Goal: Task Accomplishment & Management: Use online tool/utility

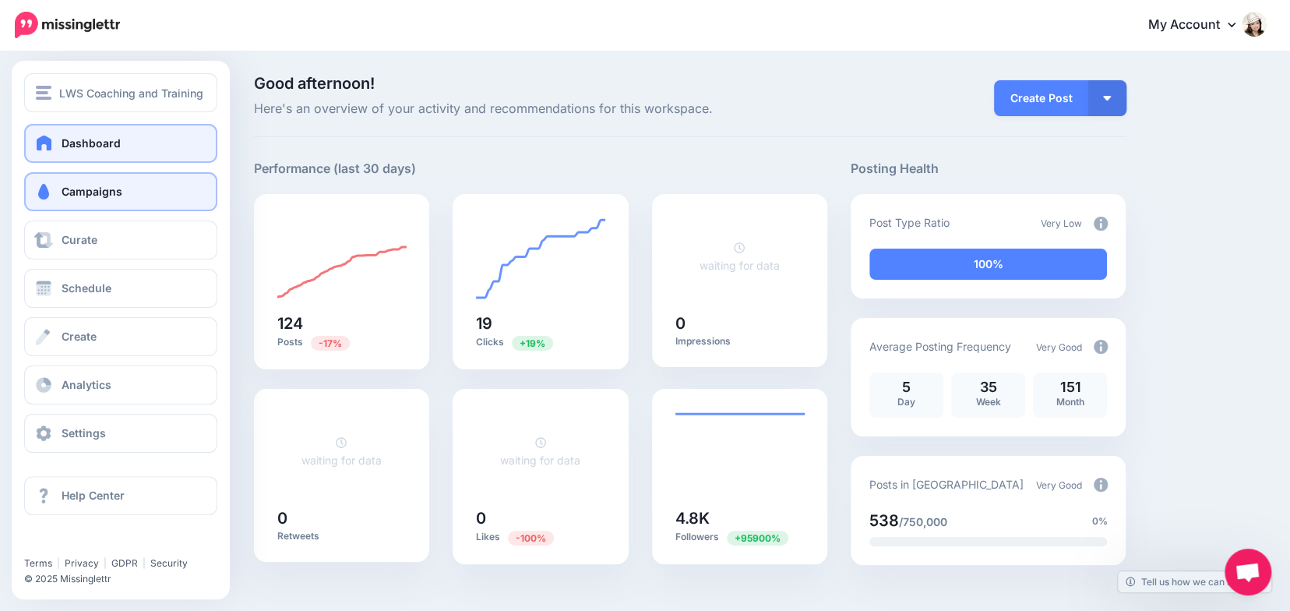
click at [46, 181] on link "Campaigns" at bounding box center [120, 191] width 193 height 39
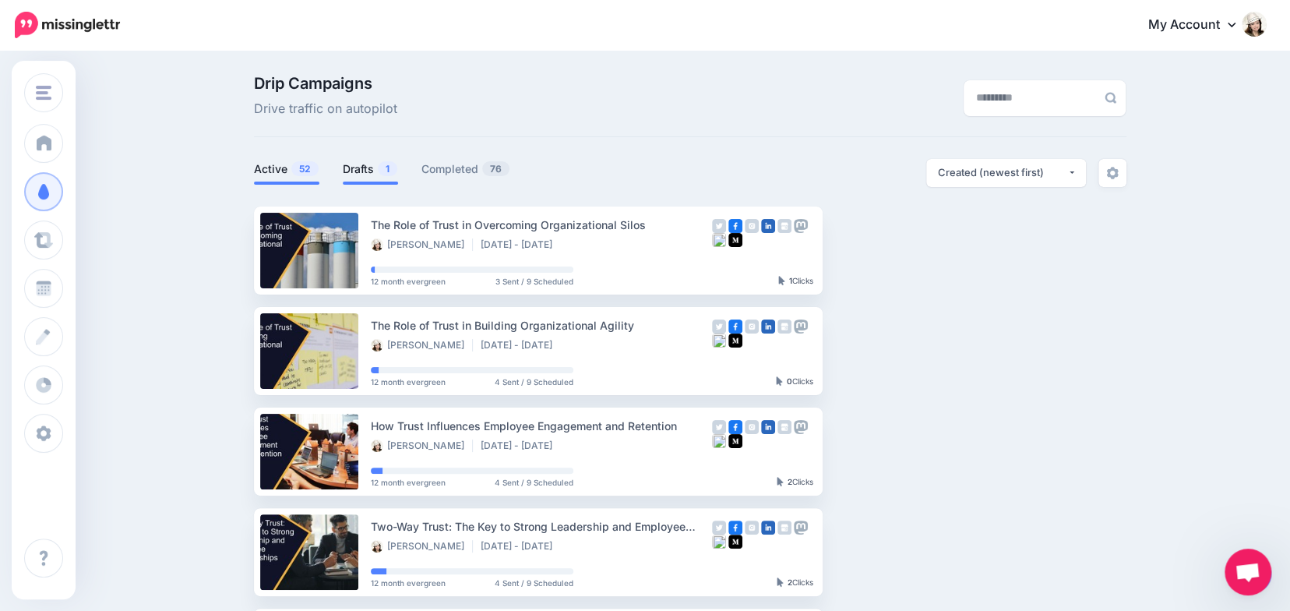
click at [358, 167] on link "Drafts 1" at bounding box center [370, 169] width 55 height 19
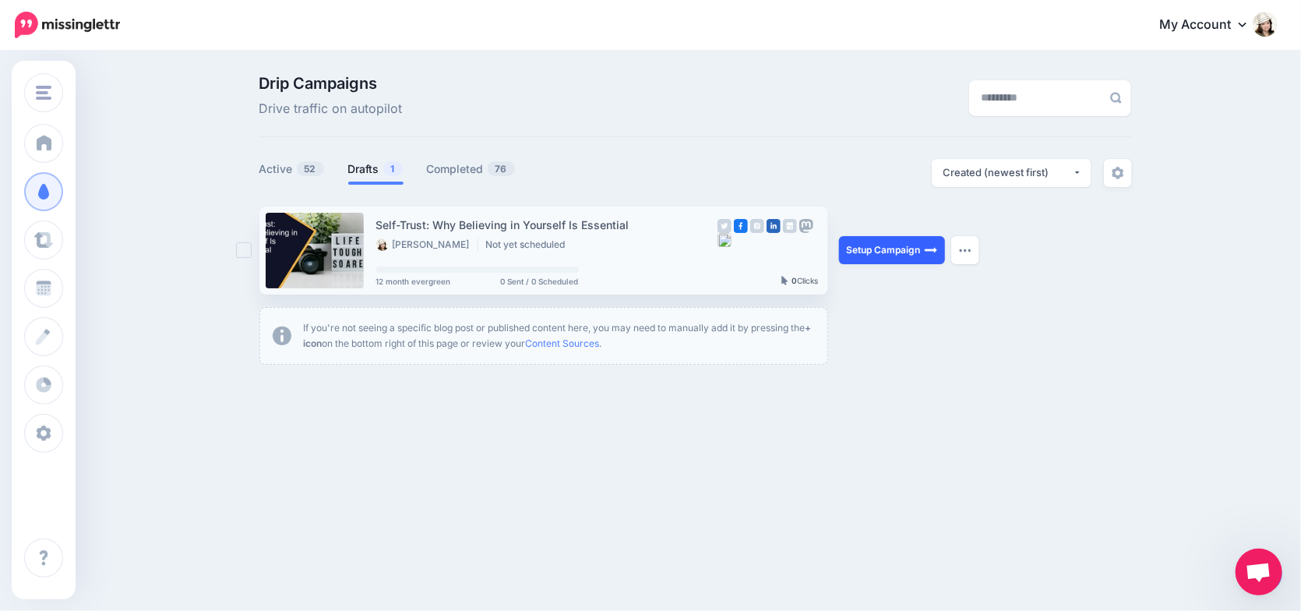
click at [895, 248] on link "Setup Campaign" at bounding box center [892, 250] width 106 height 28
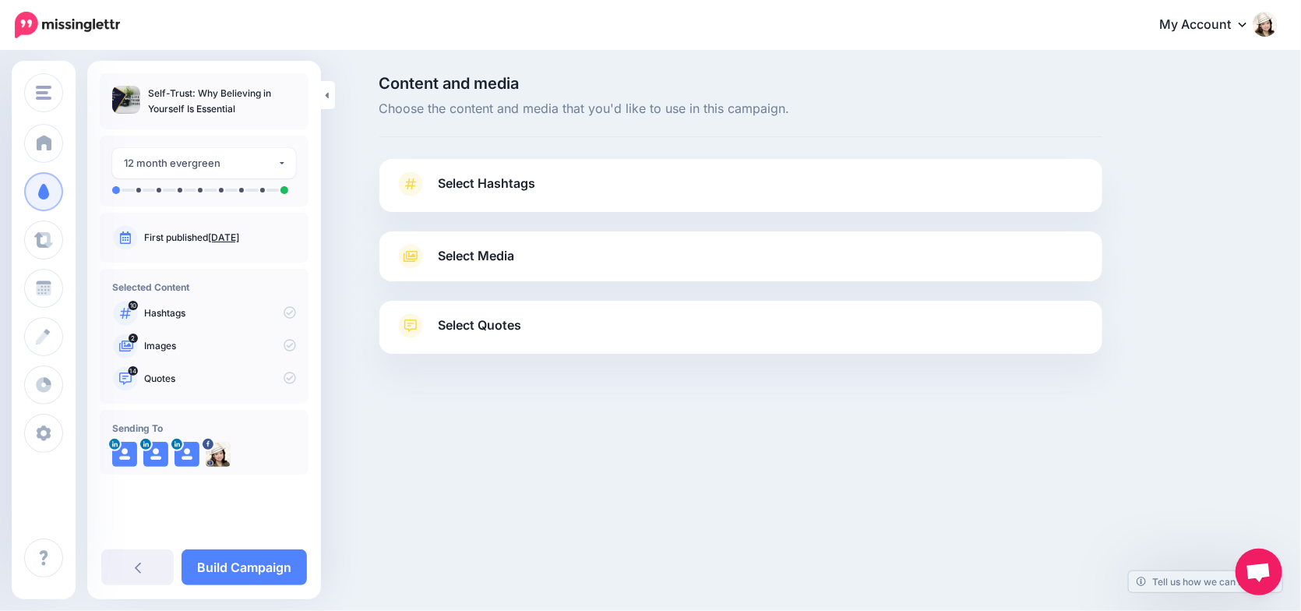
click at [561, 188] on link "Select Hashtags" at bounding box center [741, 191] width 692 height 41
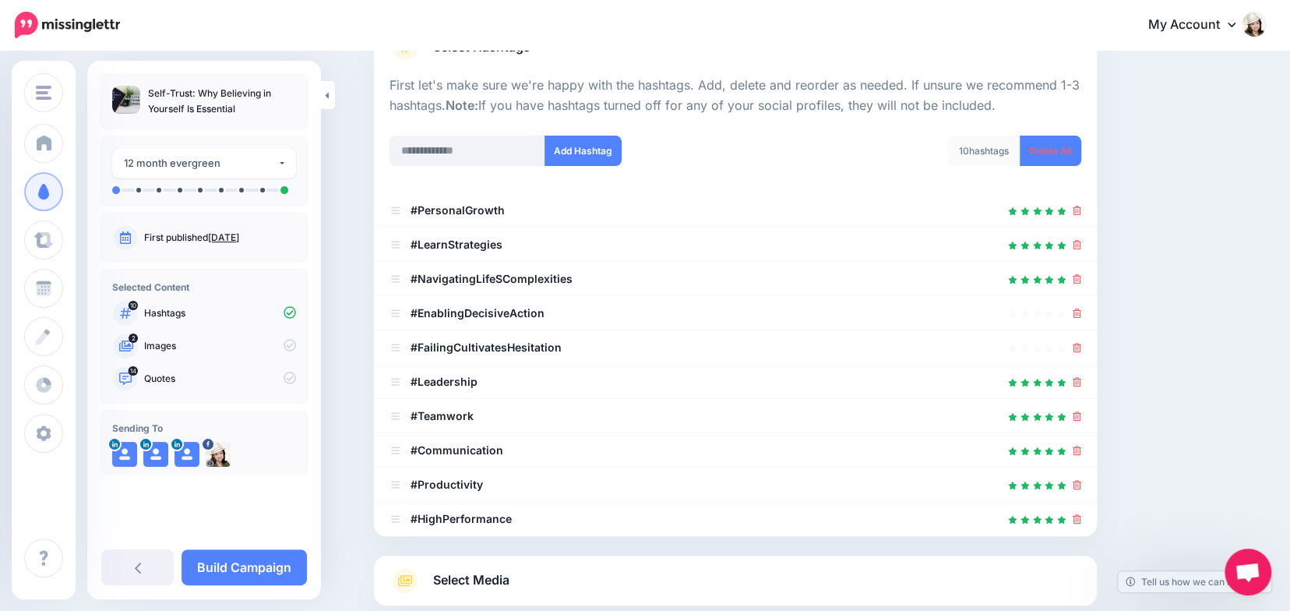
scroll to position [137, 0]
click at [1080, 311] on icon at bounding box center [1077, 312] width 9 height 9
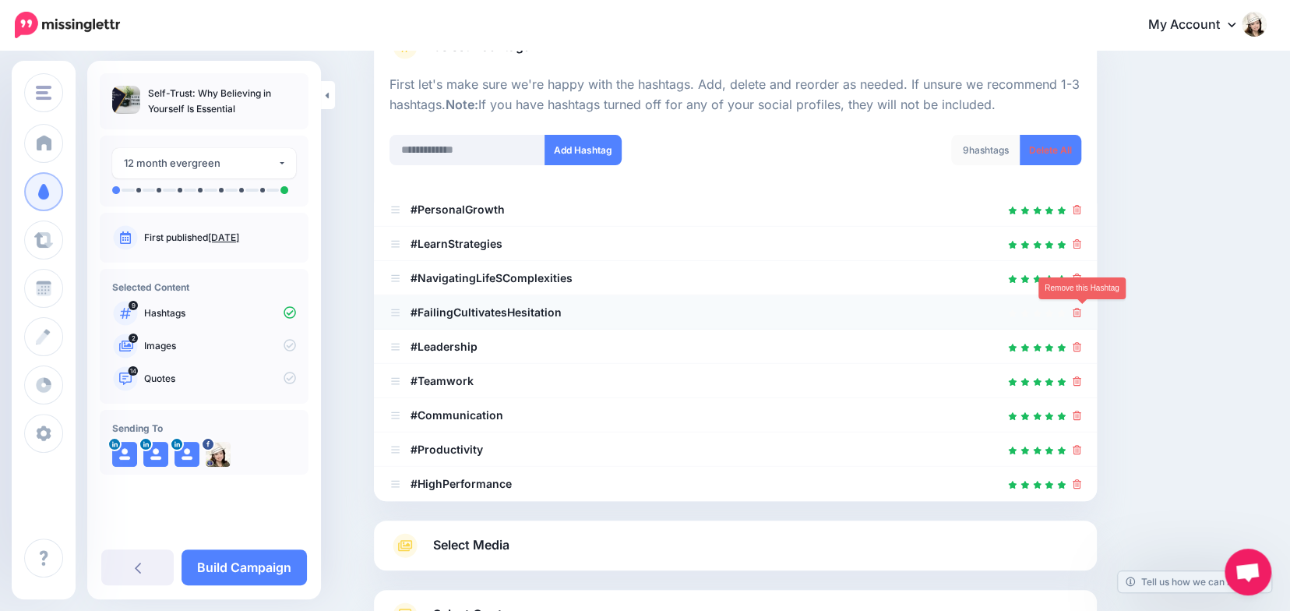
click at [1080, 312] on icon at bounding box center [1077, 312] width 9 height 9
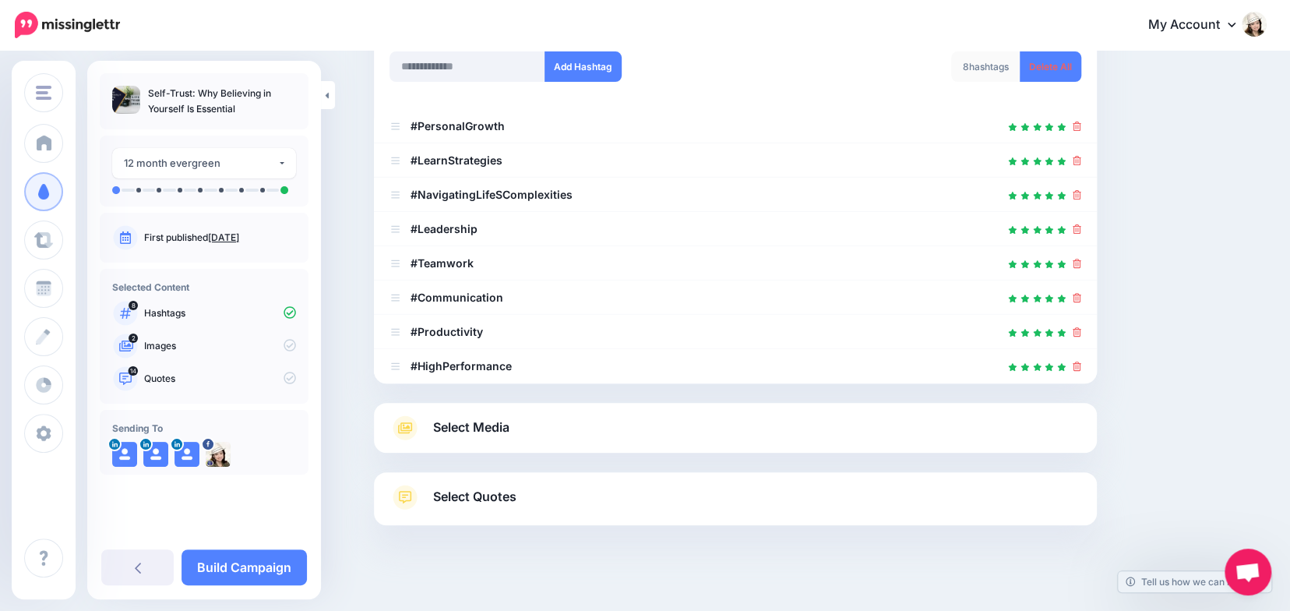
scroll to position [235, 0]
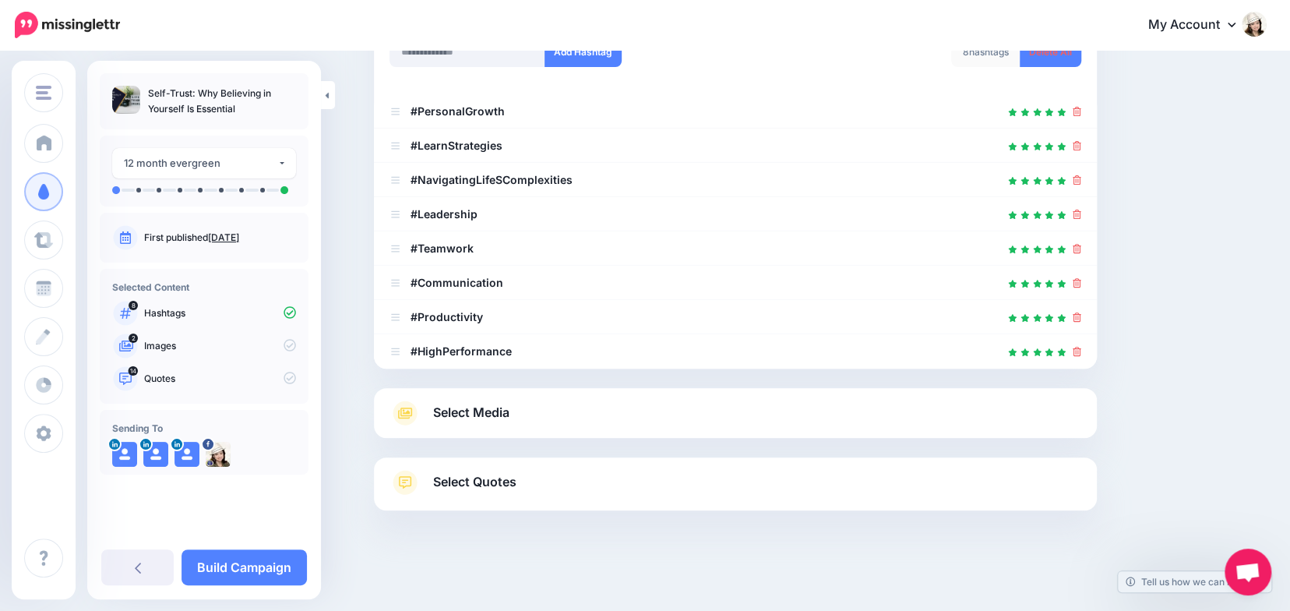
click at [757, 404] on link "Select Media" at bounding box center [735, 412] width 692 height 25
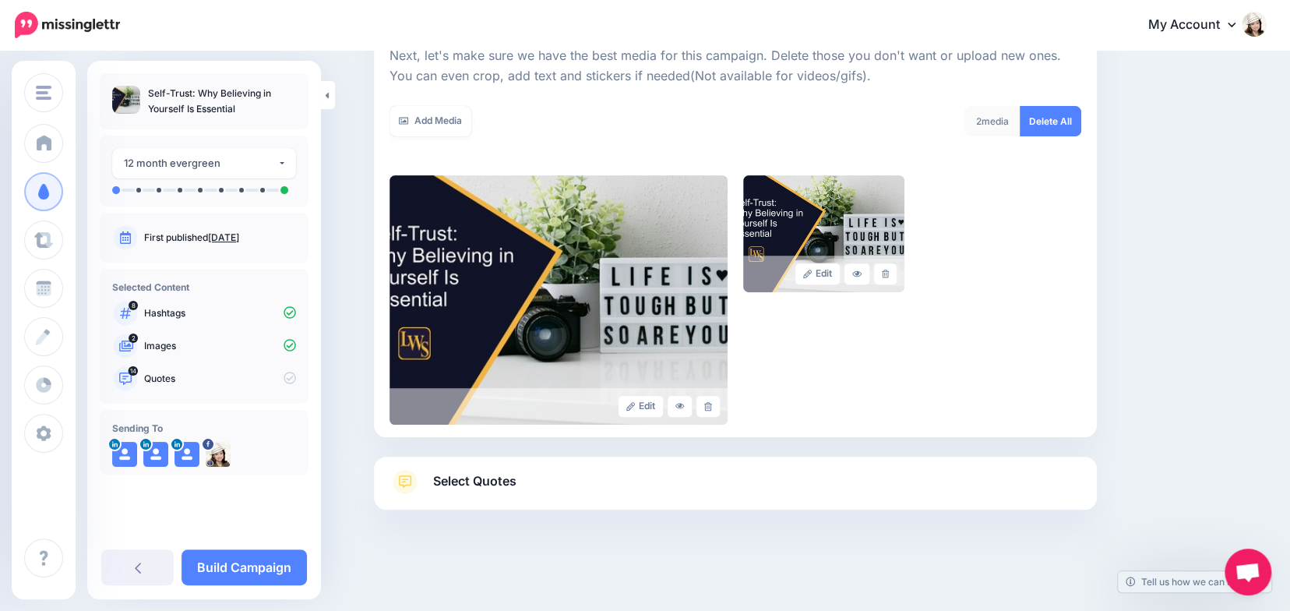
scroll to position [230, 0]
click at [811, 477] on link "Select Quotes" at bounding box center [735, 490] width 692 height 41
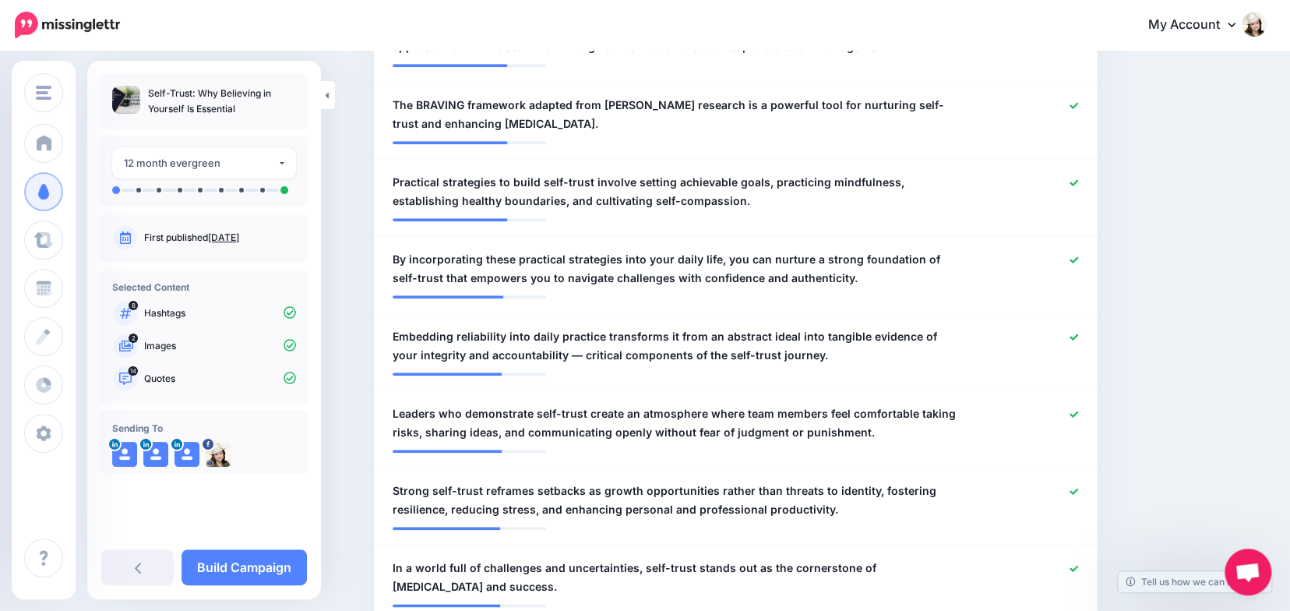
scroll to position [808, 0]
click at [1078, 259] on icon at bounding box center [1073, 258] width 9 height 6
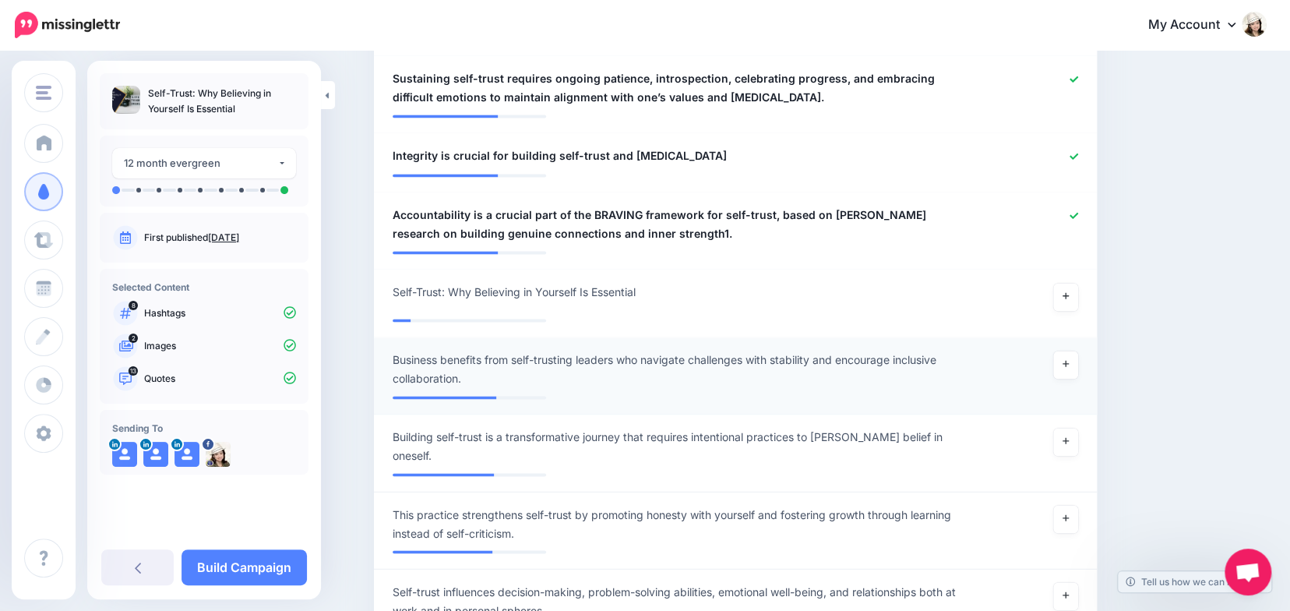
scroll to position [1375, 0]
click at [1076, 358] on link at bounding box center [1065, 364] width 25 height 28
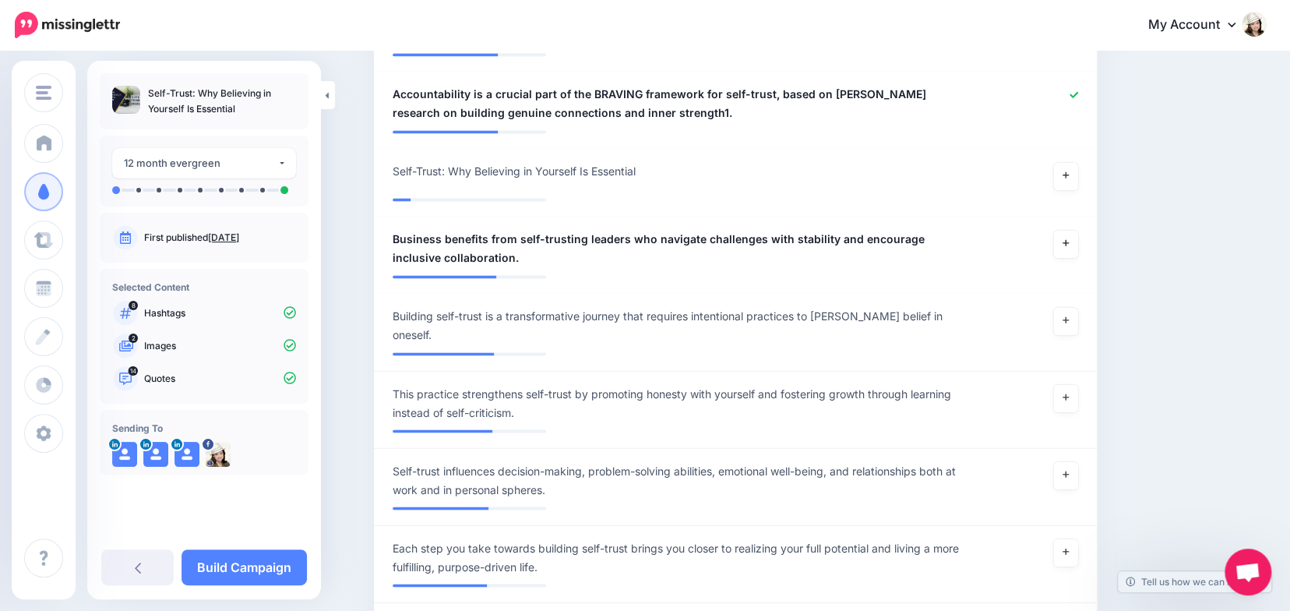
scroll to position [1495, 0]
click at [224, 567] on link "Build Campaign" at bounding box center [243, 567] width 125 height 36
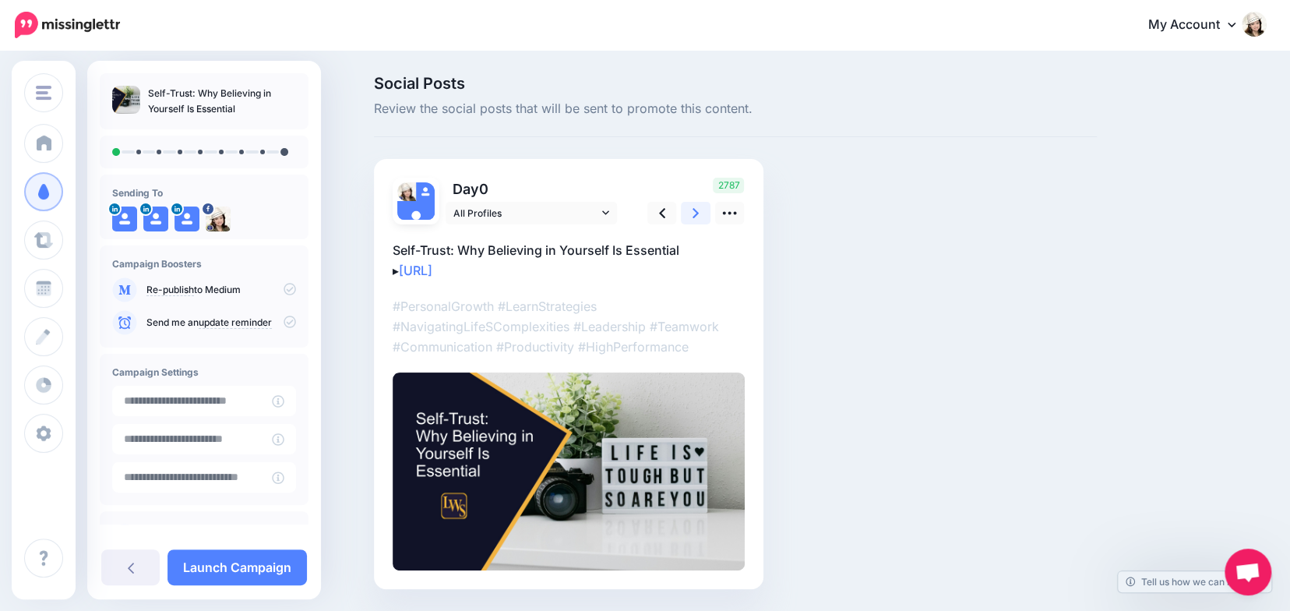
click at [699, 212] on icon at bounding box center [695, 213] width 6 height 16
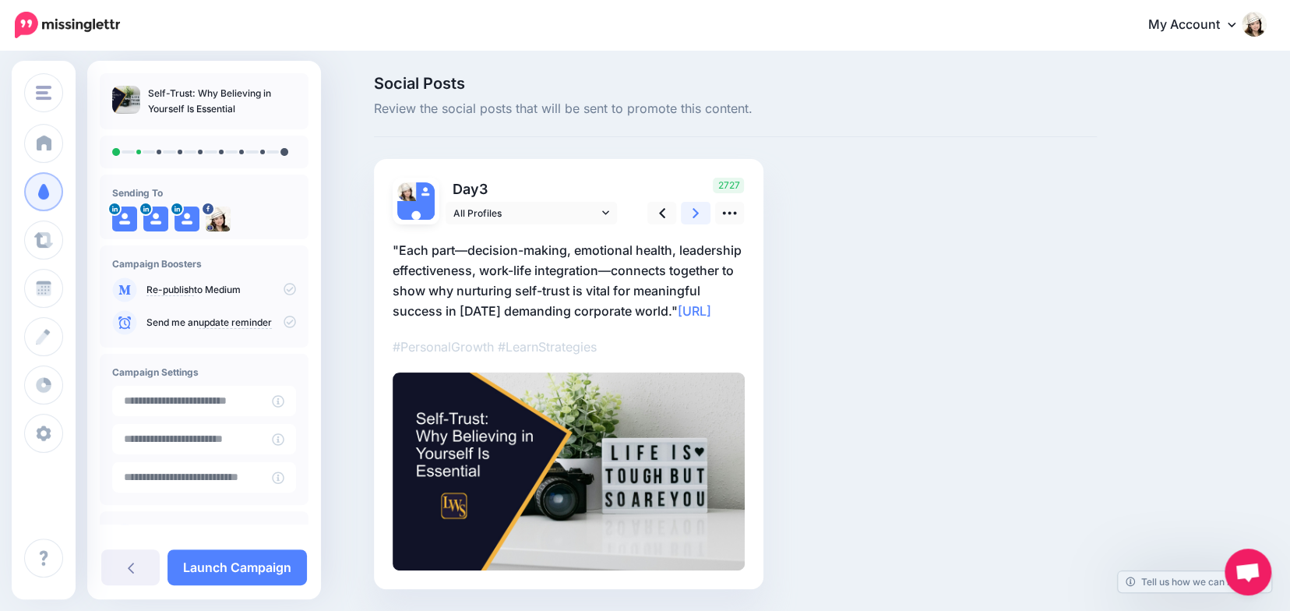
click at [699, 212] on icon at bounding box center [695, 213] width 6 height 16
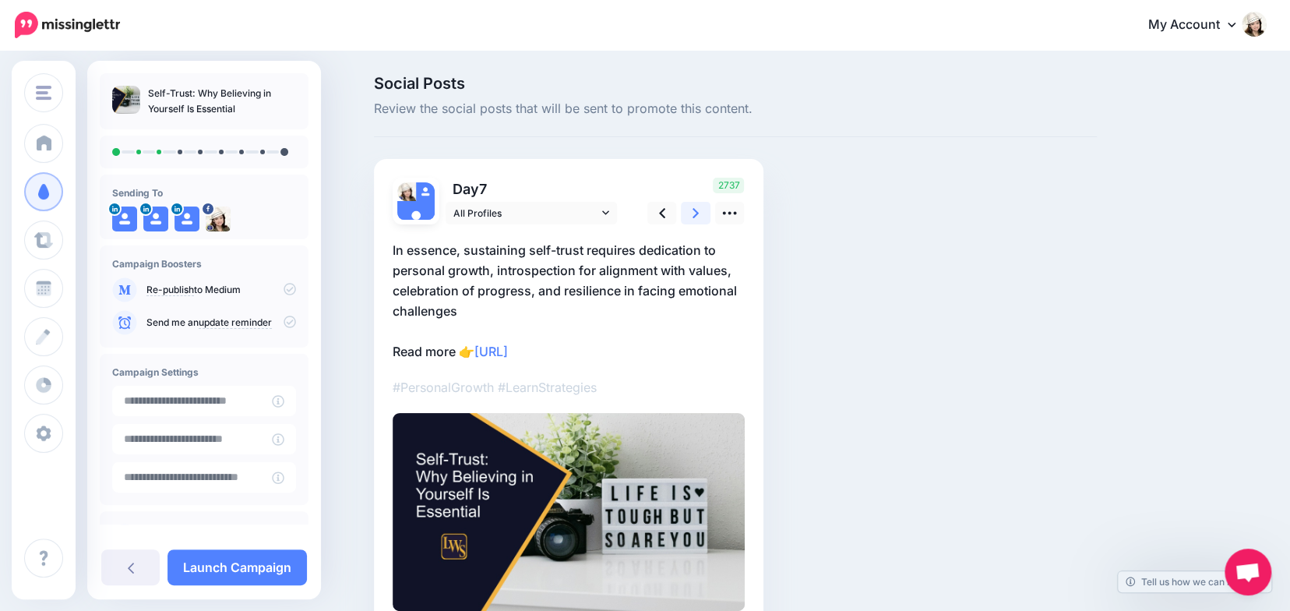
click at [699, 212] on icon at bounding box center [695, 213] width 6 height 16
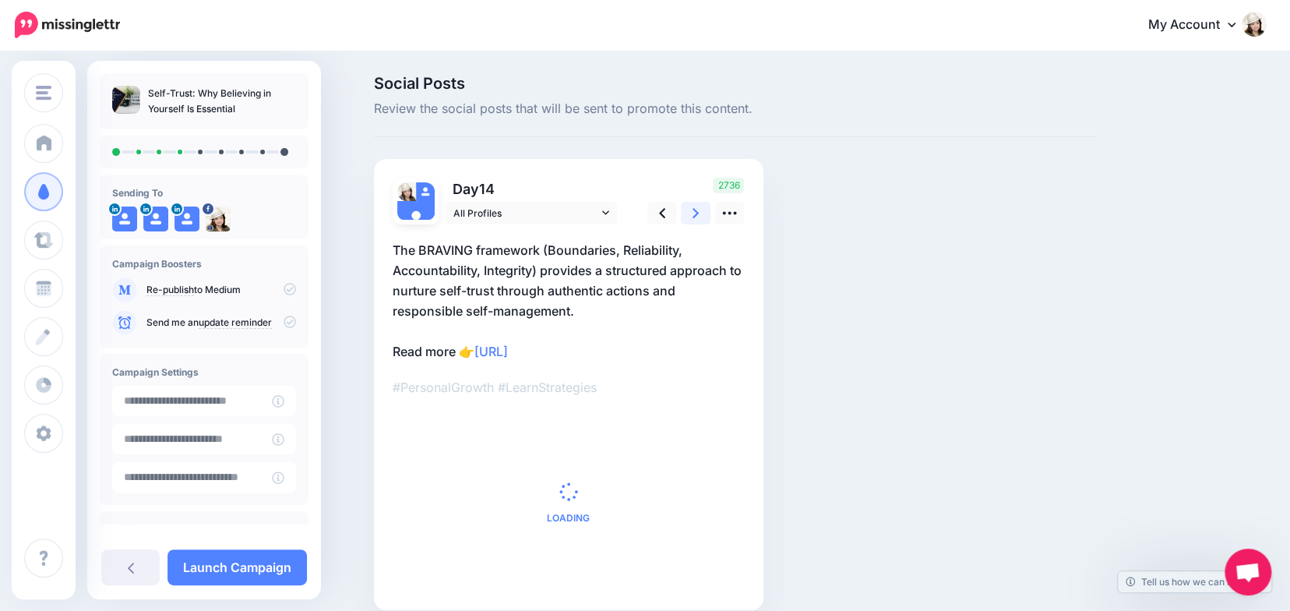
click at [699, 212] on icon at bounding box center [695, 213] width 6 height 16
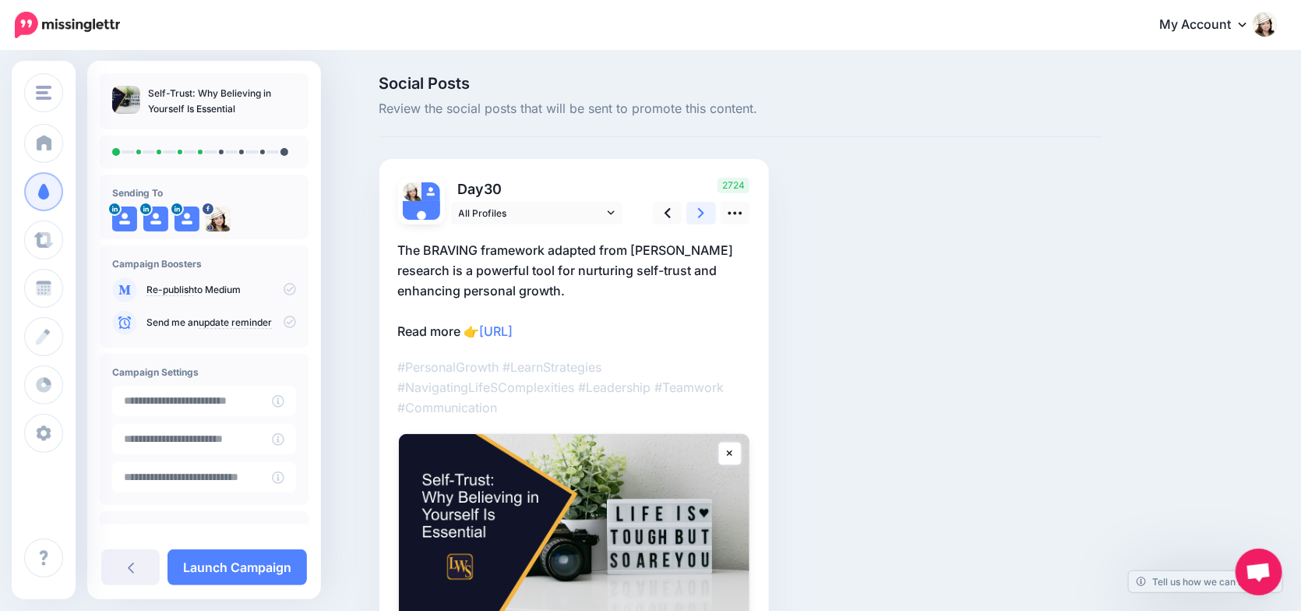
click at [699, 212] on icon at bounding box center [701, 213] width 6 height 16
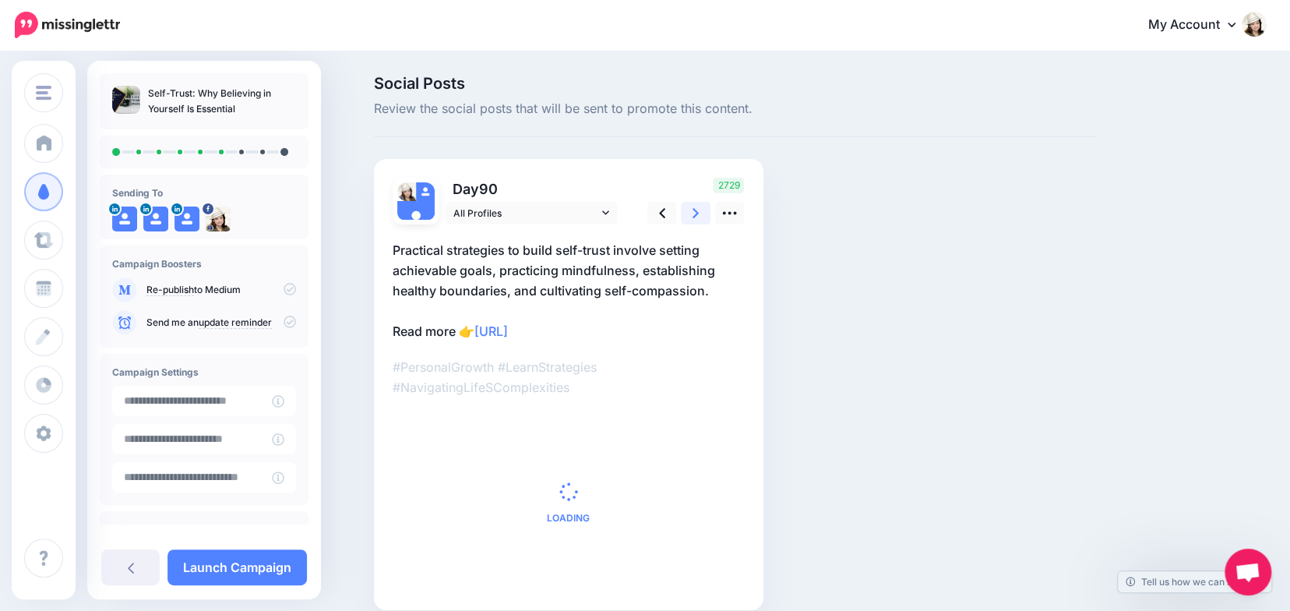
click at [699, 212] on icon at bounding box center [695, 213] width 6 height 16
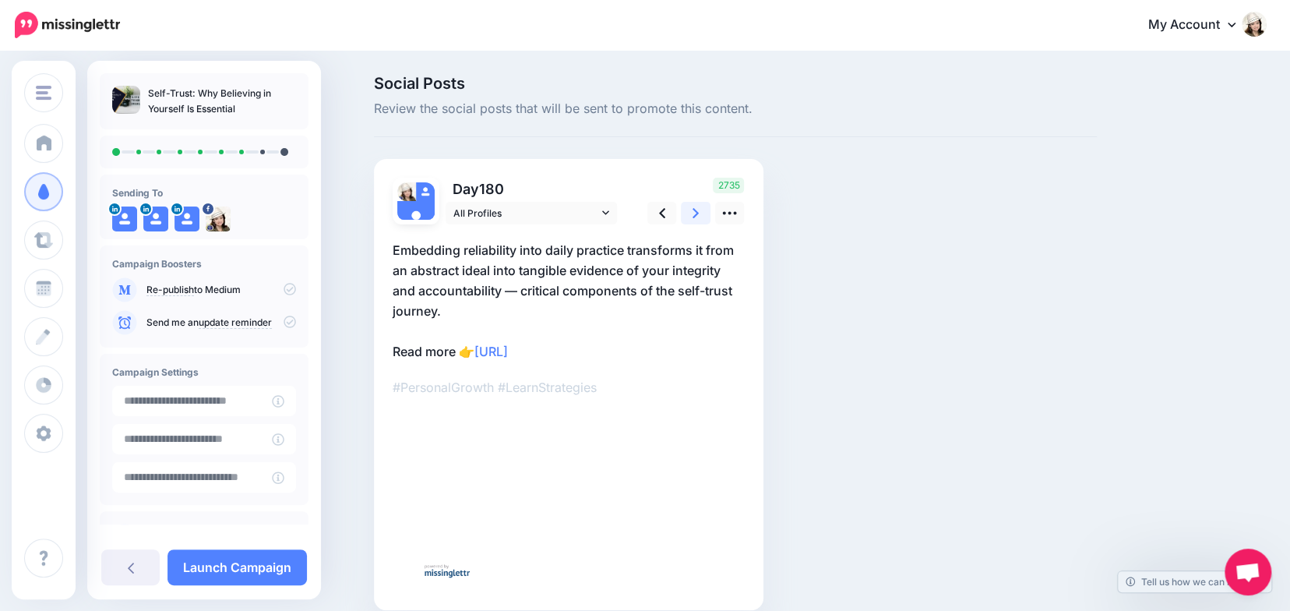
click at [699, 212] on icon at bounding box center [695, 213] width 6 height 16
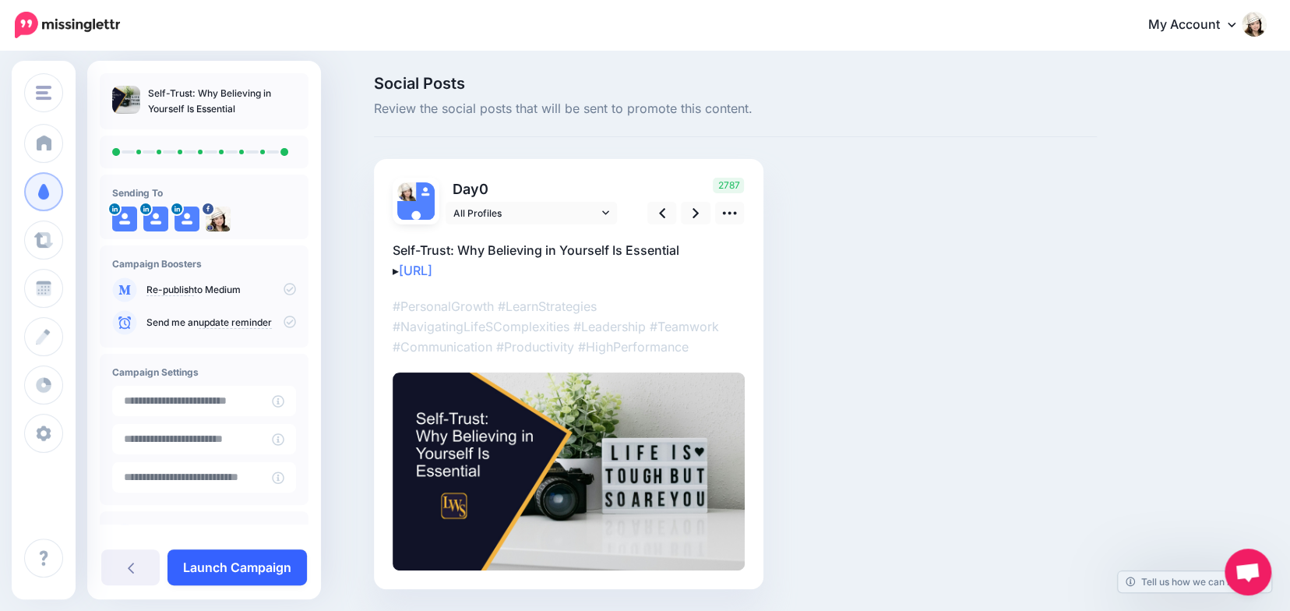
click at [226, 562] on link "Launch Campaign" at bounding box center [236, 567] width 139 height 36
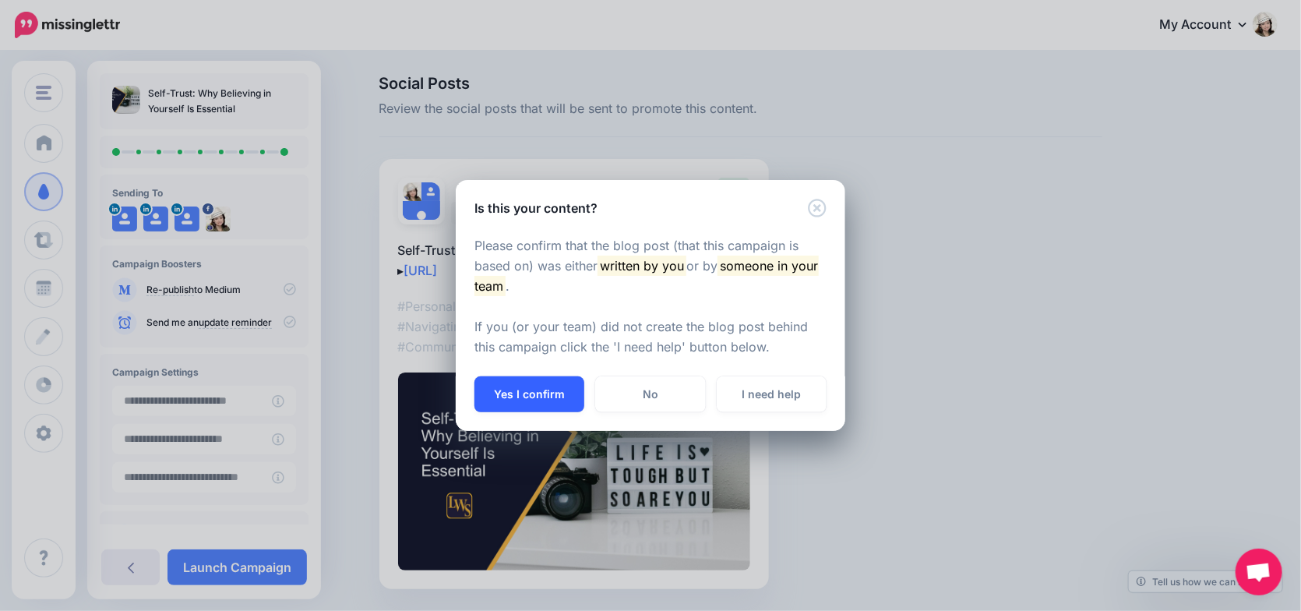
click at [512, 396] on button "Yes I confirm" at bounding box center [529, 394] width 110 height 36
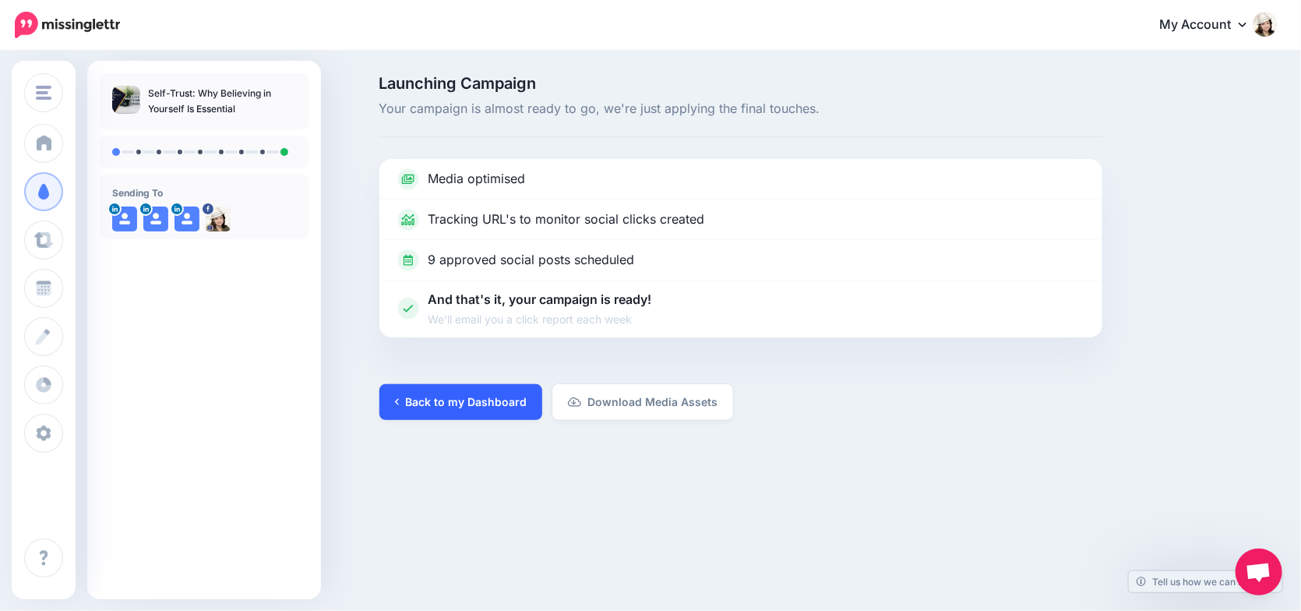
click at [452, 404] on link "Back to my Dashboard" at bounding box center [460, 402] width 163 height 36
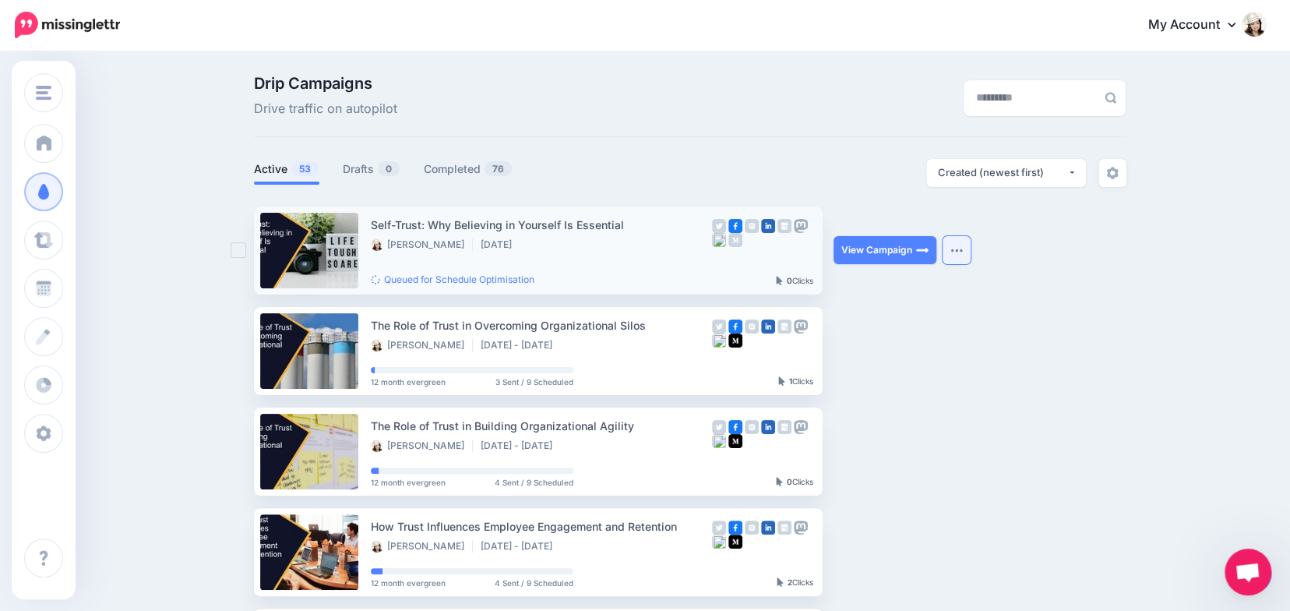
click at [966, 253] on button "button" at bounding box center [956, 250] width 28 height 28
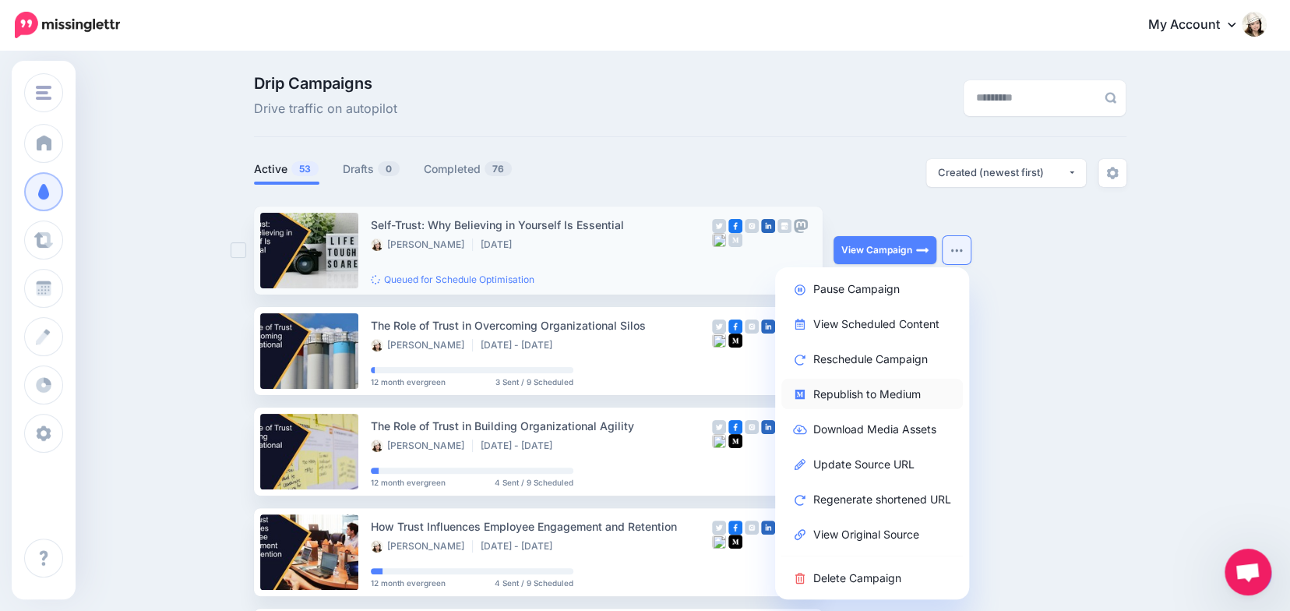
click at [896, 393] on link "Republish to Medium" at bounding box center [871, 394] width 181 height 30
